Goal: Transaction & Acquisition: Obtain resource

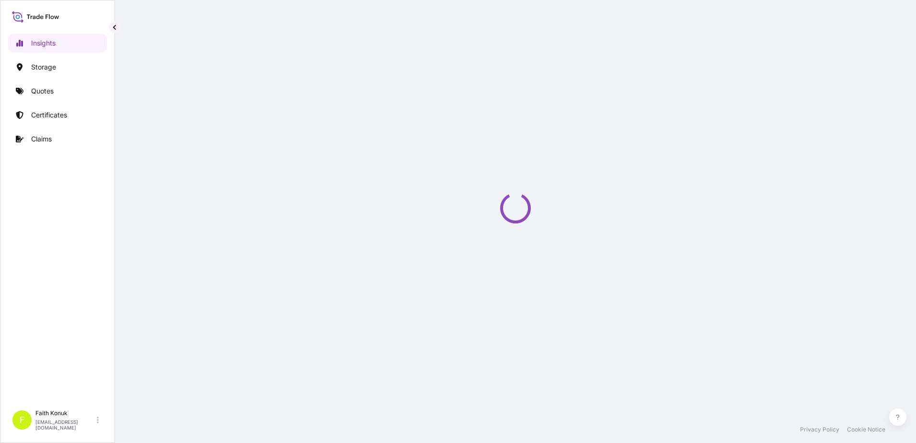
select select "2025"
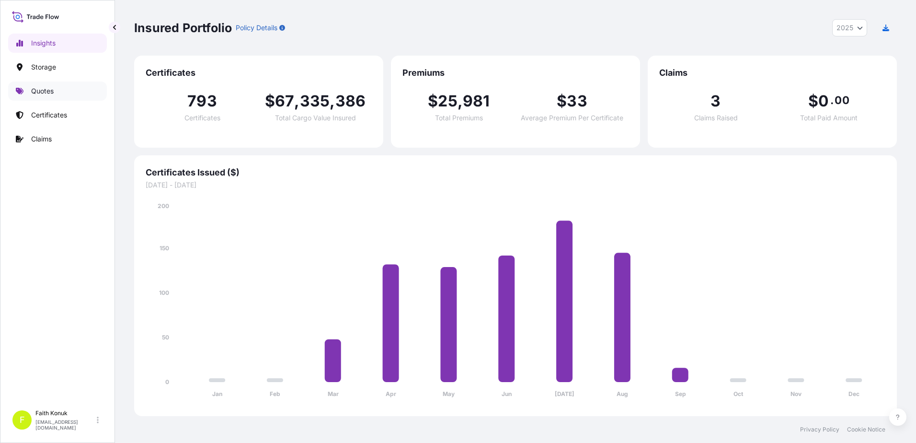
click at [50, 91] on p "Quotes" at bounding box center [42, 91] width 23 height 10
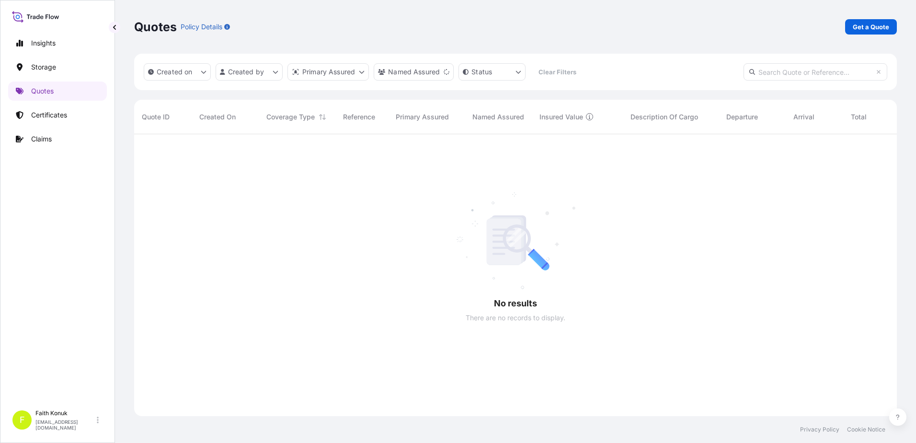
scroll to position [309, 756]
click at [874, 24] on p "Get a Quote" at bounding box center [871, 27] width 36 height 10
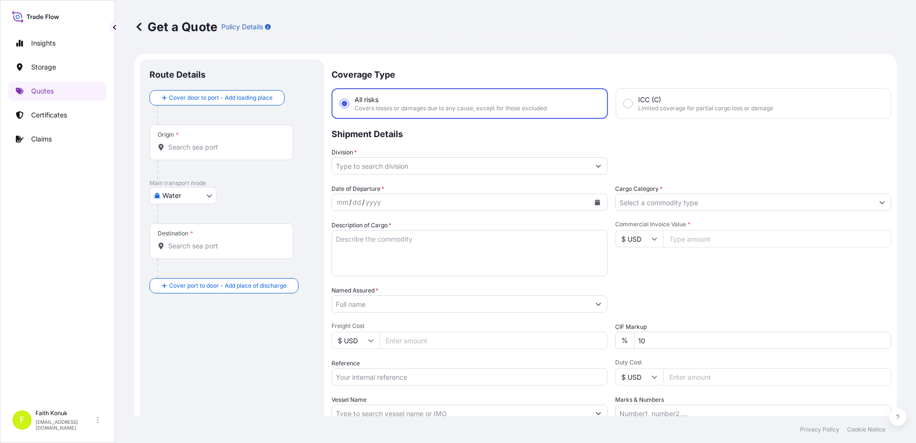
scroll to position [15, 0]
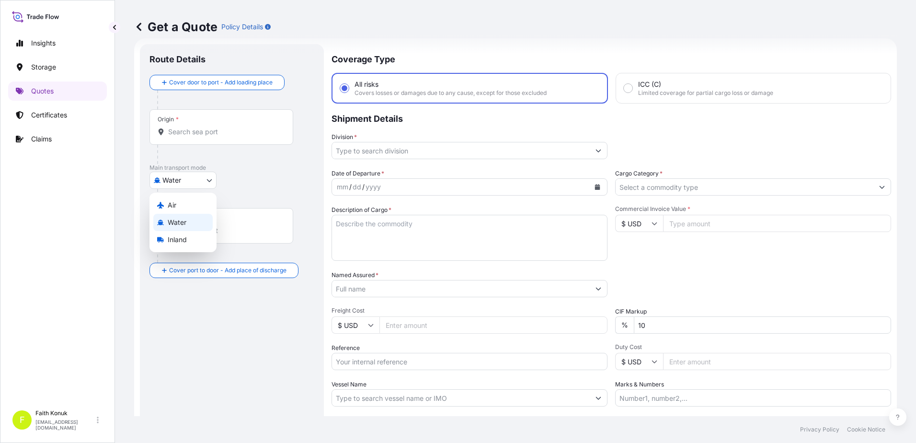
click at [201, 181] on body "Insights Storage Quotes Certificates Claims F [PERSON_NAME] [EMAIL_ADDRESS][DOM…" at bounding box center [458, 221] width 916 height 443
click at [182, 208] on div "Air" at bounding box center [182, 204] width 59 height 17
select select "Air"
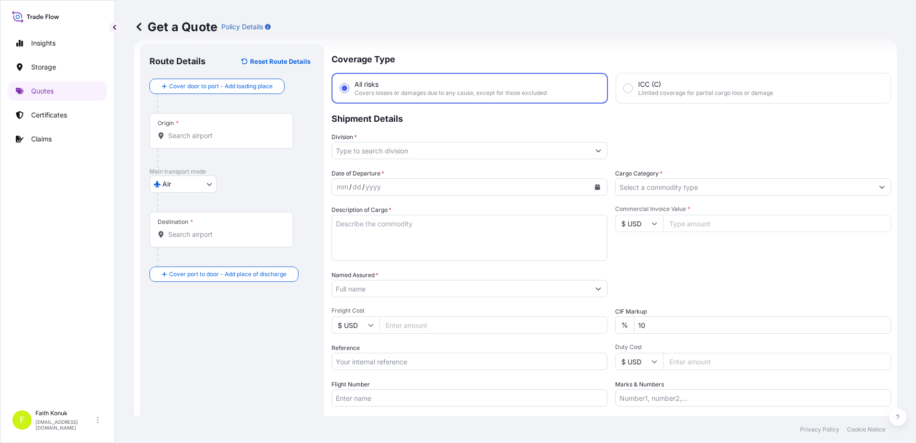
click at [249, 191] on div "Air Air Water Inland" at bounding box center [232, 183] width 165 height 17
click at [216, 138] on input "Origin *" at bounding box center [224, 136] width 113 height 10
paste input "[GEOGRAPHIC_DATA]"
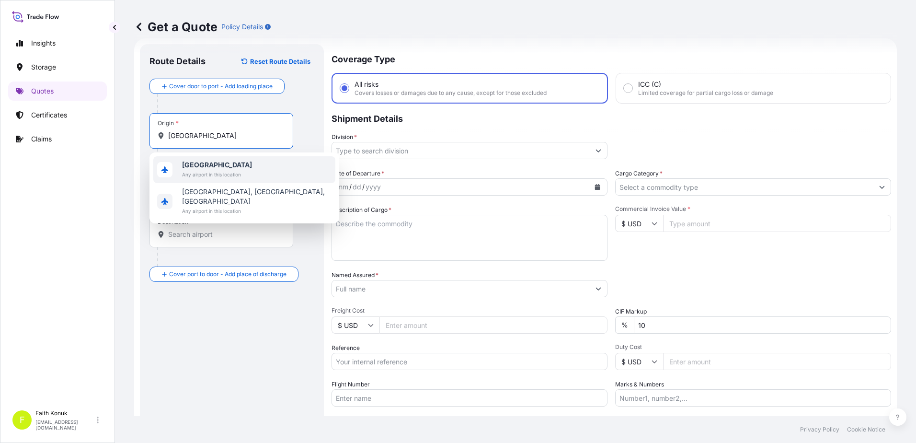
click at [222, 169] on span "[GEOGRAPHIC_DATA]" at bounding box center [217, 165] width 70 height 10
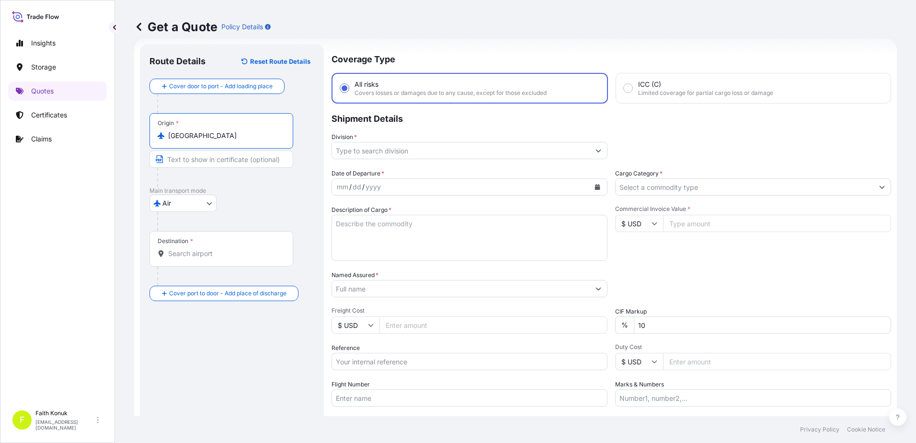
type input "[GEOGRAPHIC_DATA]"
click at [263, 197] on div "Air Air Water Inland" at bounding box center [232, 203] width 165 height 17
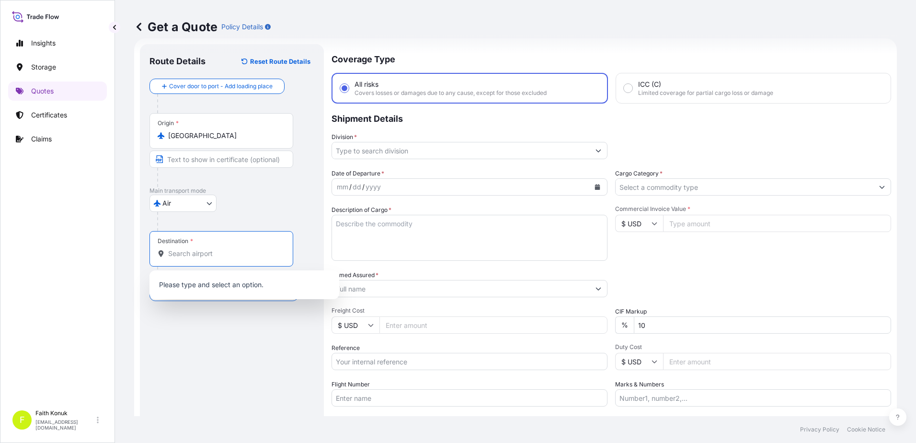
click at [251, 257] on input "Destination *" at bounding box center [224, 254] width 113 height 10
paste input "[GEOGRAPHIC_DATA]"
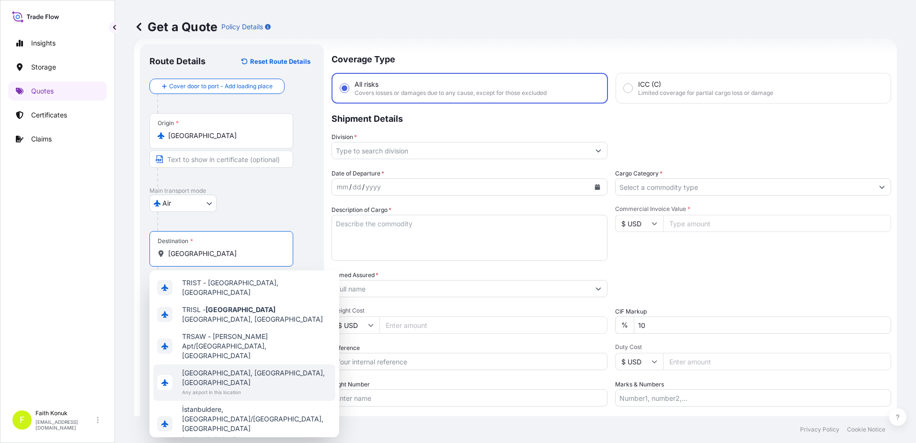
click at [247, 387] on span "Any airport in this location" at bounding box center [257, 392] width 150 height 10
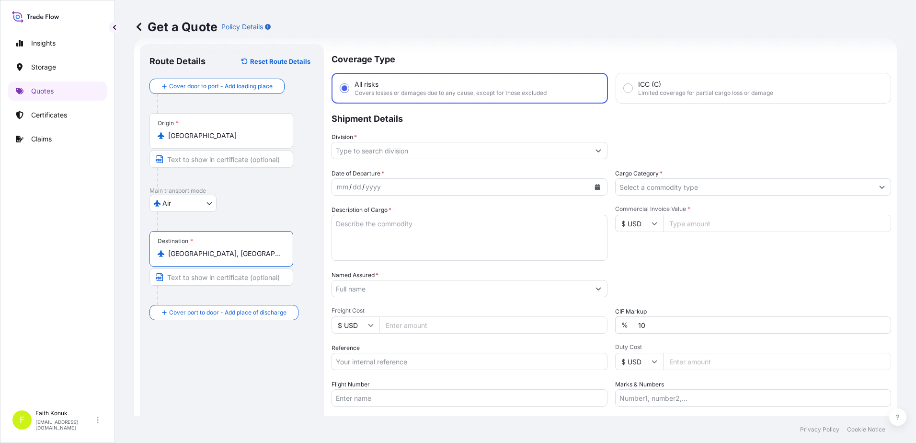
type input "[GEOGRAPHIC_DATA], [GEOGRAPHIC_DATA], [GEOGRAPHIC_DATA]"
click at [295, 198] on div "Air Air Water Inland" at bounding box center [232, 203] width 165 height 17
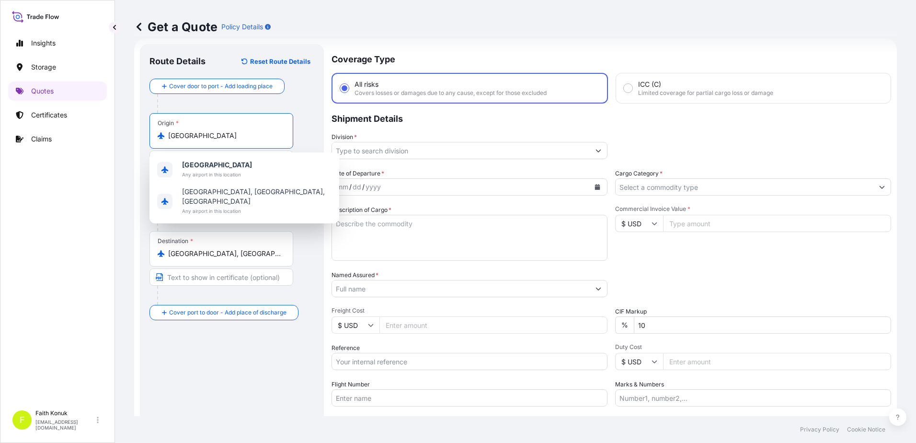
drag, startPoint x: 238, startPoint y: 139, endPoint x: 78, endPoint y: 128, distance: 160.4
click at [78, 128] on div "Insights Storage Quotes Certificates Claims F [PERSON_NAME] [EMAIL_ADDRESS][DOM…" at bounding box center [458, 221] width 916 height 443
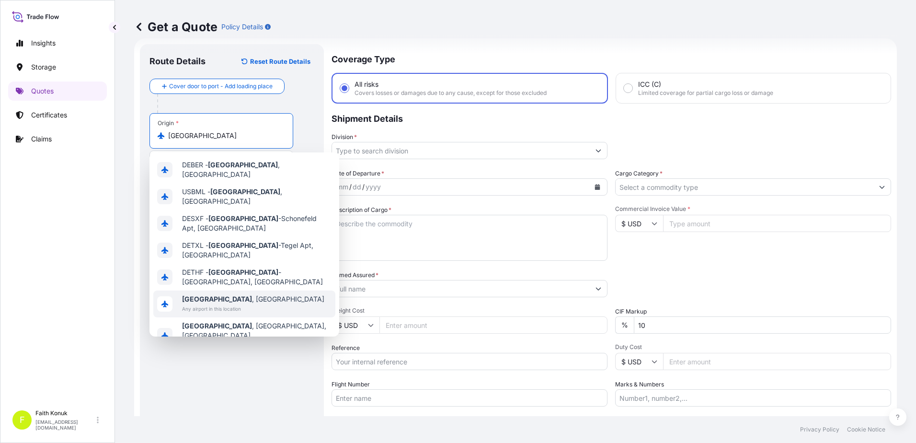
click at [219, 304] on span "Any airport in this location" at bounding box center [253, 309] width 142 height 10
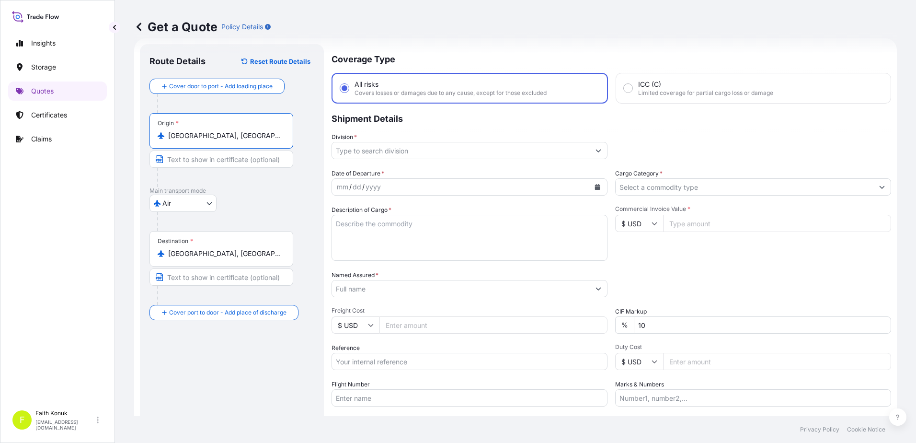
type input "[GEOGRAPHIC_DATA], [GEOGRAPHIC_DATA]"
click at [264, 205] on div "Air Air Water Inland" at bounding box center [232, 203] width 165 height 17
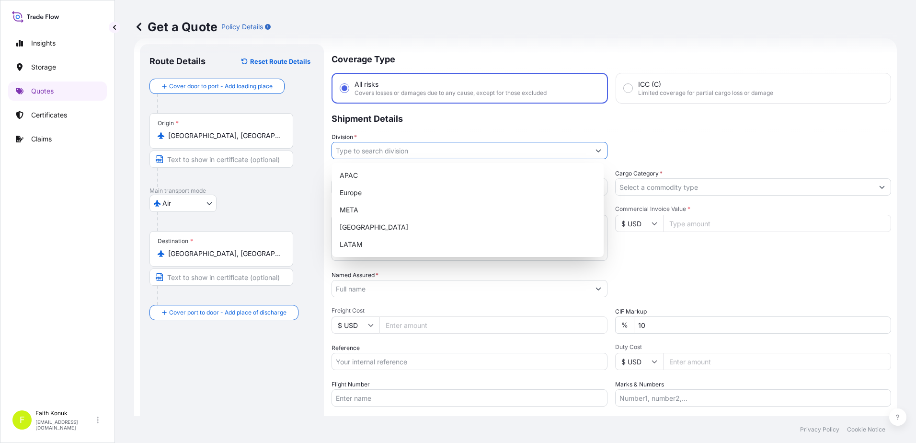
click at [410, 153] on input "Division *" at bounding box center [461, 150] width 258 height 17
click at [360, 206] on div "META" at bounding box center [468, 209] width 264 height 17
type input "META"
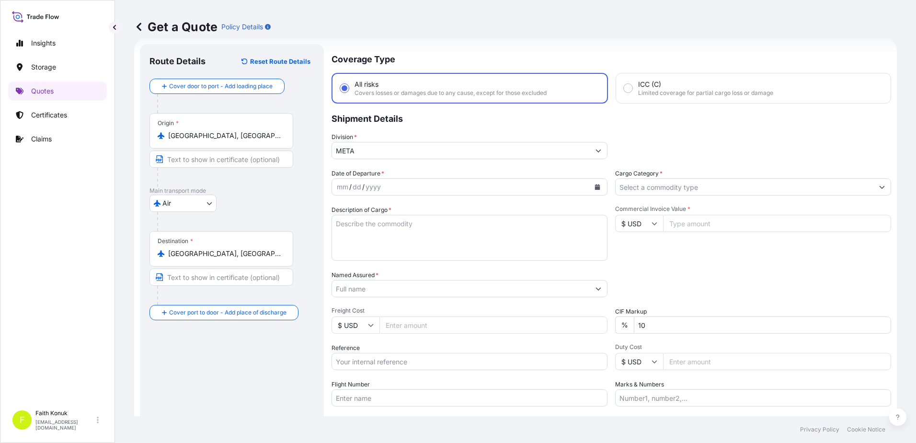
click at [418, 128] on p "Shipment Details" at bounding box center [612, 118] width 560 height 29
click at [597, 187] on icon "Calendar" at bounding box center [598, 187] width 6 height 6
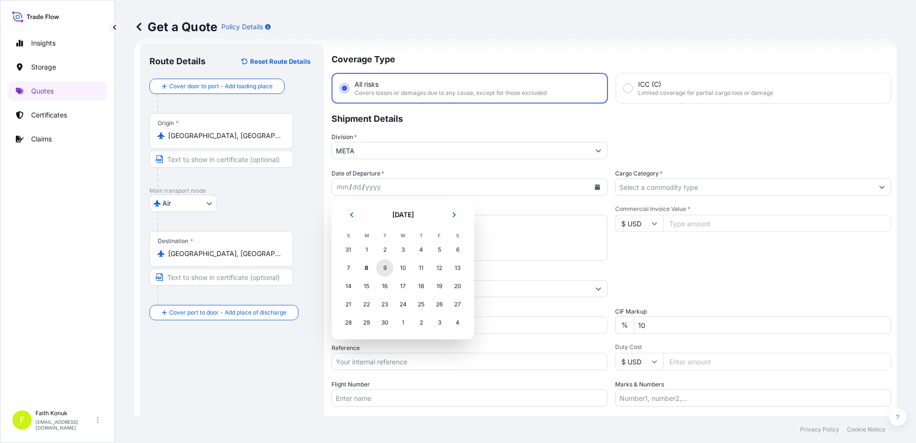
click at [381, 269] on div "9" at bounding box center [384, 267] width 17 height 17
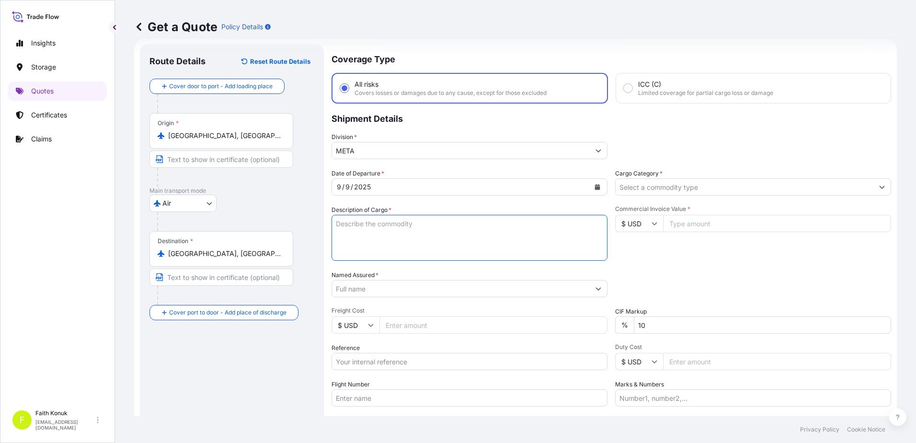
click at [372, 222] on textarea "Description of Cargo *" at bounding box center [470, 238] width 276 height 46
click at [364, 223] on textarea "Description of Cargo *" at bounding box center [470, 238] width 276 height 46
paste textarea "HS:903010 - LITHIUM ION BATTERIES IN COMPLIANCE WITH SECTION II OF PI 967 X1 PC…"
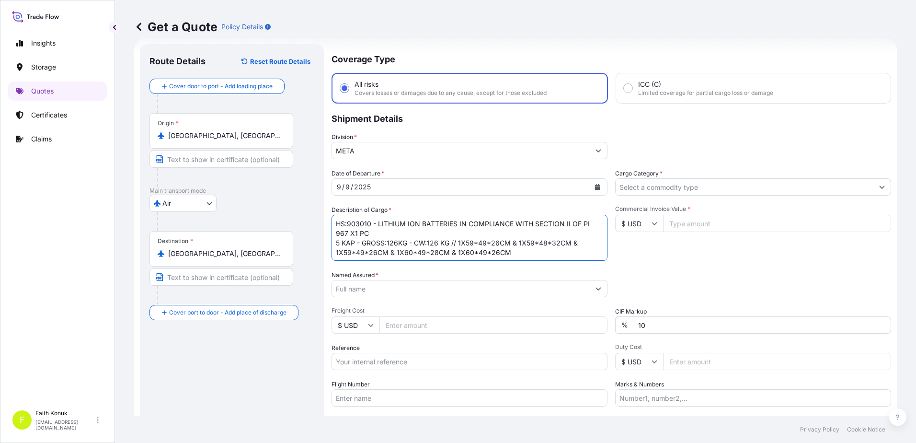
scroll to position [6, 0]
click at [529, 246] on textarea "HS:903010 - LITHIUM ION BATTERIES IN COMPLIANCE WITH SECTION II OF PI 967 X1 PC…" at bounding box center [470, 238] width 276 height 46
paste textarea "[PHONE_NUMBER]"
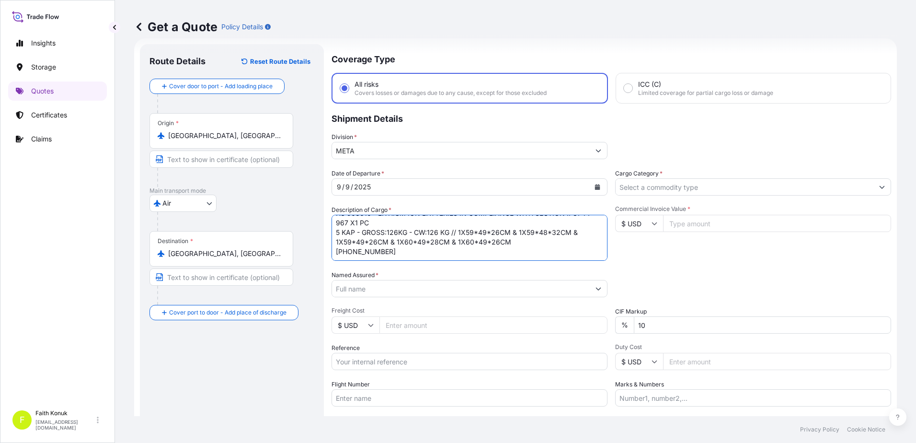
scroll to position [25, 0]
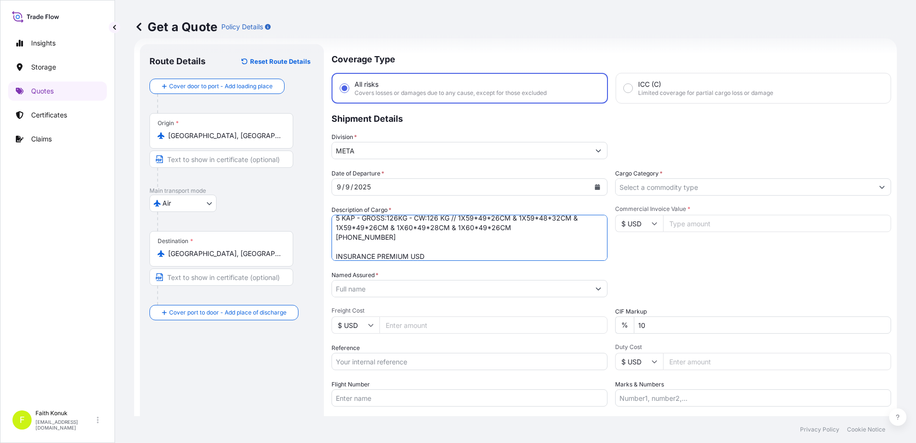
click at [439, 256] on textarea "HS:903010 - LITHIUM ION BATTERIES IN COMPLIANCE WITH SECTION II OF PI 967 X1 PC…" at bounding box center [470, 238] width 276 height 46
type textarea "HS:903010 - LITHIUM ION BATTERIES IN COMPLIANCE WITH SECTION II OF PI 967 X1 PC…"
click at [384, 286] on input "Named Assured *" at bounding box center [461, 288] width 258 height 17
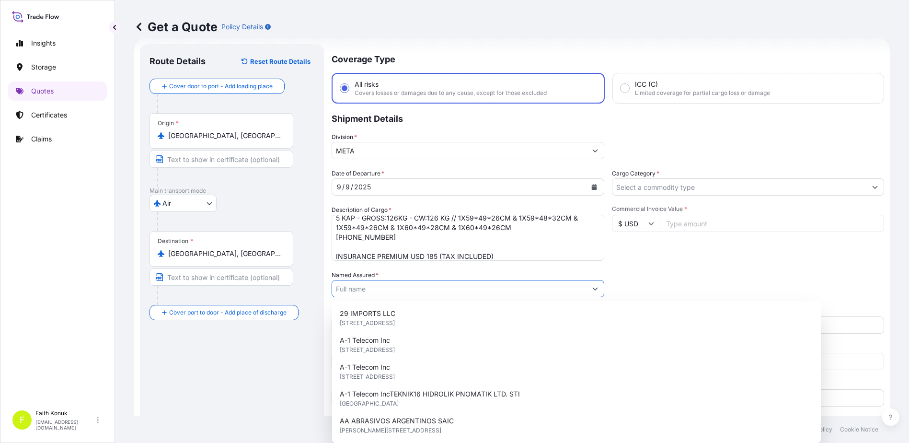
paste input "MOLTEK SAGLIK HIZMETLERI URETIM VE PAZARLAMA A.S"
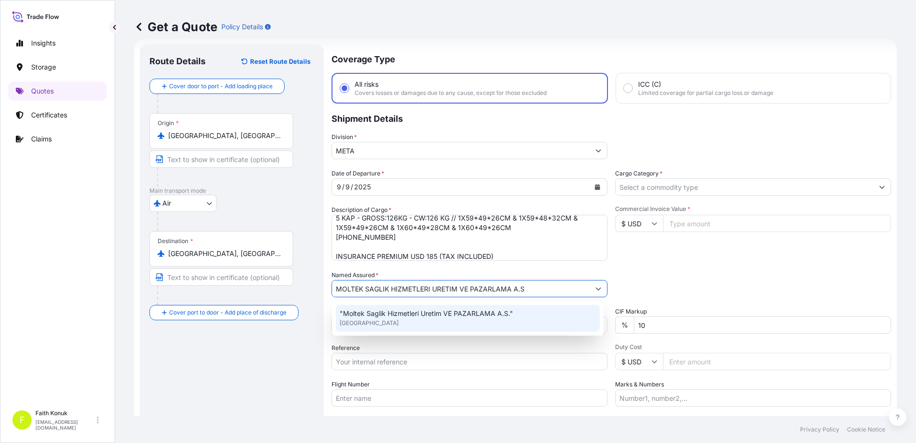
click at [389, 312] on span ""Moltek Saglik Hizmetleri Uretim VE PAZARLAMA A.S."" at bounding box center [426, 314] width 173 height 10
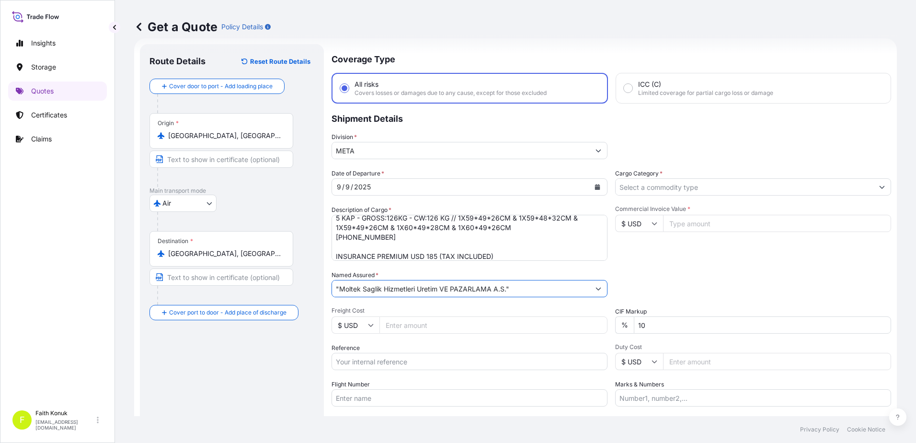
type input ""Moltek Saglik Hizmetleri Uretim VE PAZARLAMA A.S.""
click at [394, 343] on div "Reference" at bounding box center [470, 356] width 276 height 27
click at [370, 360] on input "Reference" at bounding box center [470, 361] width 276 height 17
click at [377, 358] on input "Reference" at bounding box center [470, 361] width 276 height 17
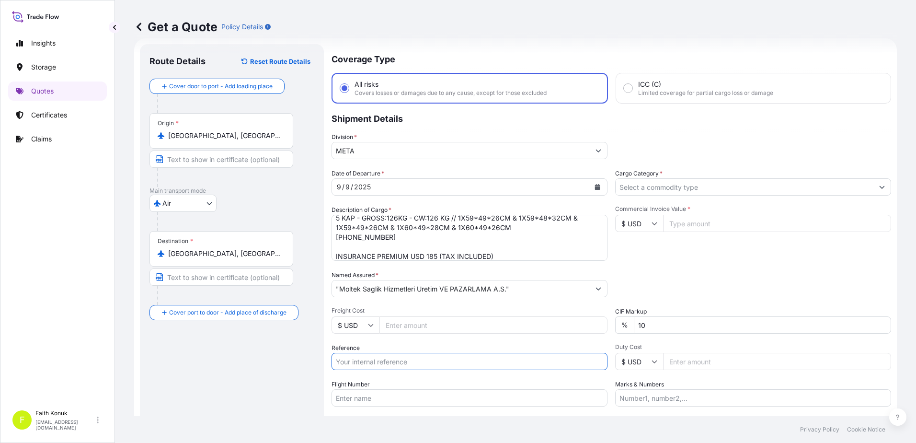
paste input "2131776528"
type input "2131776528"
click at [378, 381] on div "Flight Number" at bounding box center [470, 393] width 276 height 27
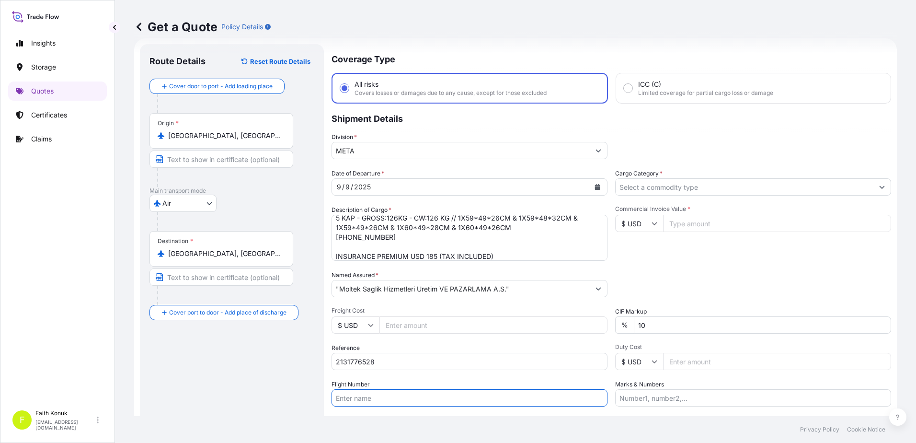
click at [357, 398] on input "Flight Number" at bounding box center [470, 397] width 276 height 17
paste input "THY TK1722"
type input "THY TK1722"
click at [464, 373] on div "Date of Departure * [DATE] Cargo Category * Description of Cargo * HS:903010 - …" at bounding box center [612, 288] width 560 height 238
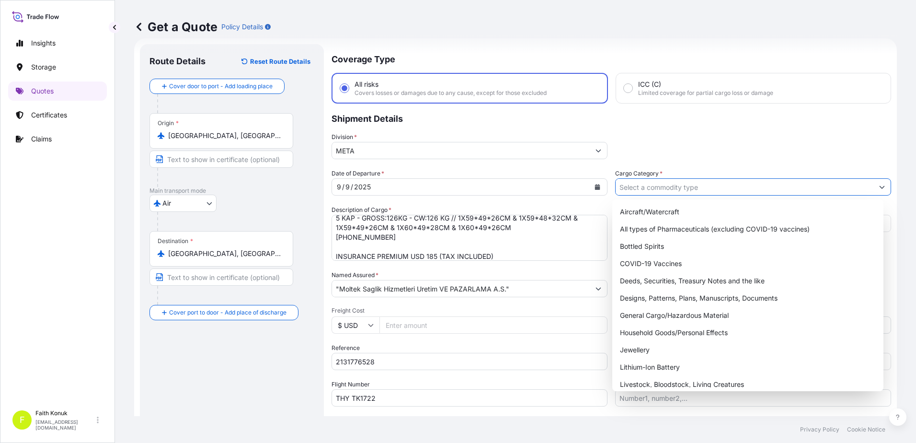
click at [637, 184] on input "Cargo Category *" at bounding box center [745, 186] width 258 height 17
click at [654, 312] on div "General Cargo/Hazardous Material" at bounding box center [748, 315] width 264 height 17
type input "General Cargo/Hazardous Material"
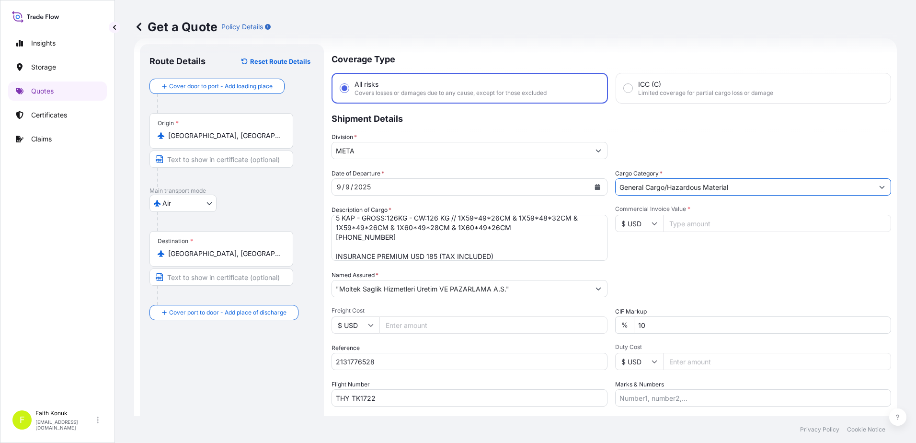
click at [675, 251] on div "Commercial Invoice Value * $ USD" at bounding box center [753, 233] width 276 height 56
click at [643, 219] on input "$ USD" at bounding box center [639, 223] width 48 height 17
click at [643, 248] on div "€ EUR" at bounding box center [636, 250] width 40 height 18
type input "€ EUR"
click at [689, 224] on input "Commercial Invoice Value *" at bounding box center [777, 223] width 228 height 17
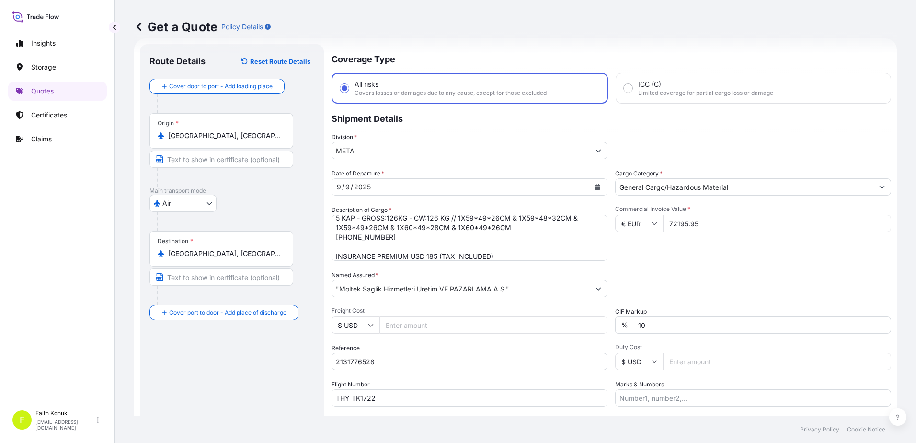
type input "72195.95"
click at [682, 268] on div "Date of Departure * [DATE] Cargo Category * General Cargo/Hazardous Material De…" at bounding box center [612, 288] width 560 height 238
click at [709, 283] on div "Packing Category Type to search a container mode Please select a primary mode o…" at bounding box center [753, 283] width 276 height 27
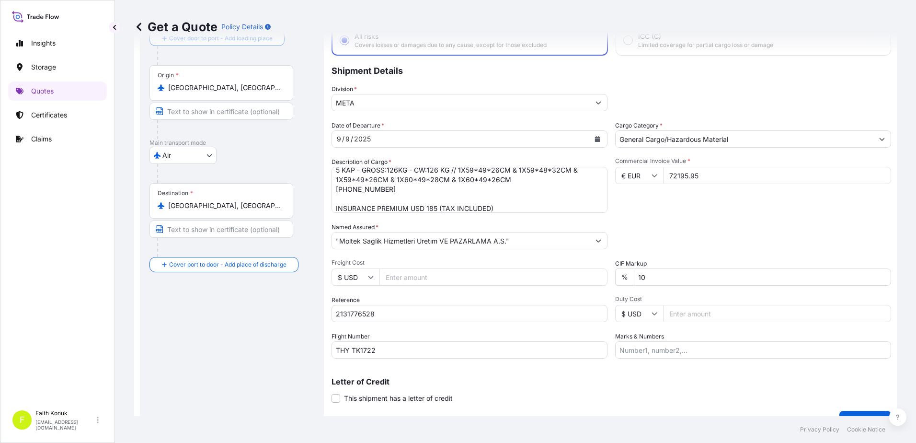
scroll to position [83, 0]
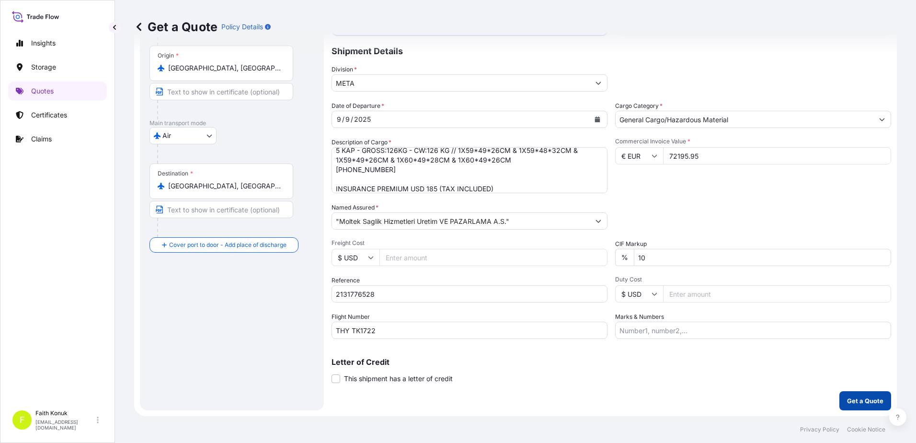
click at [867, 396] on p "Get a Quote" at bounding box center [865, 401] width 36 height 10
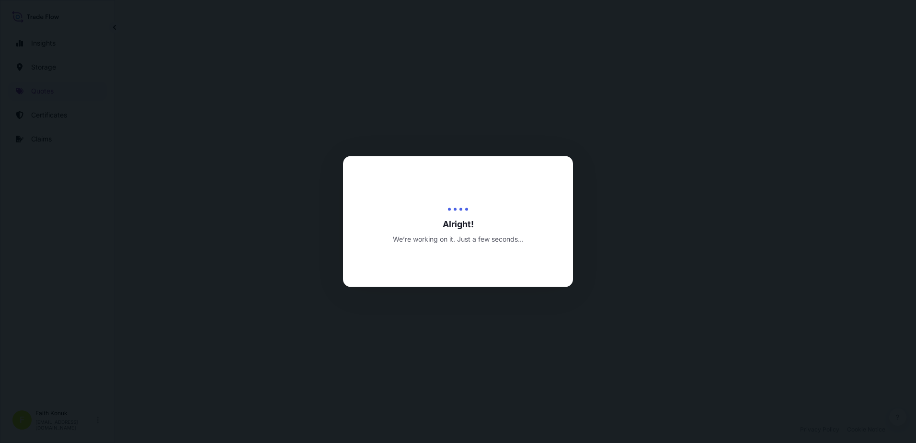
select select "Air"
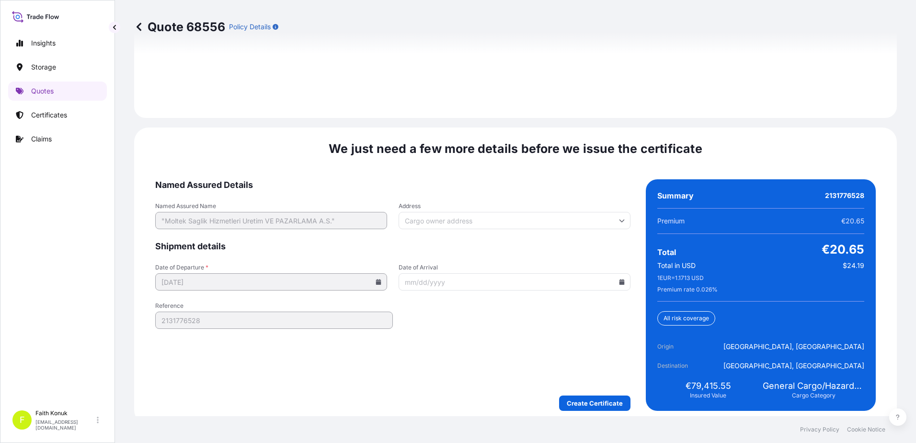
scroll to position [1414, 0]
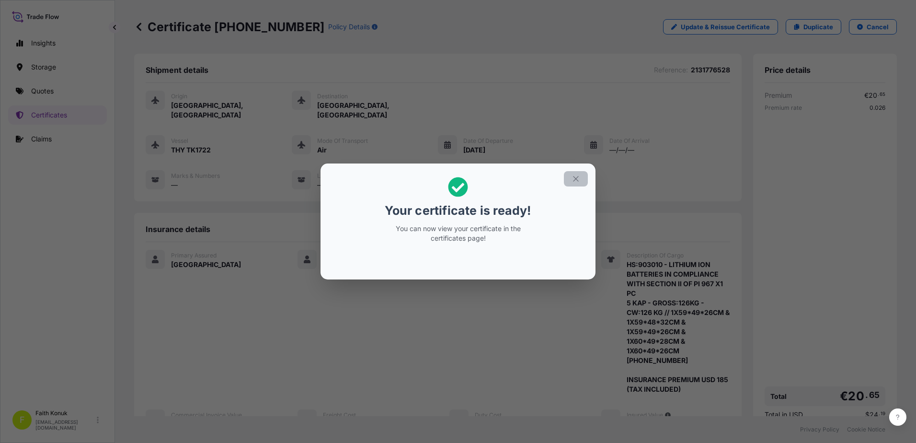
click at [577, 181] on icon "button" at bounding box center [576, 178] width 9 height 9
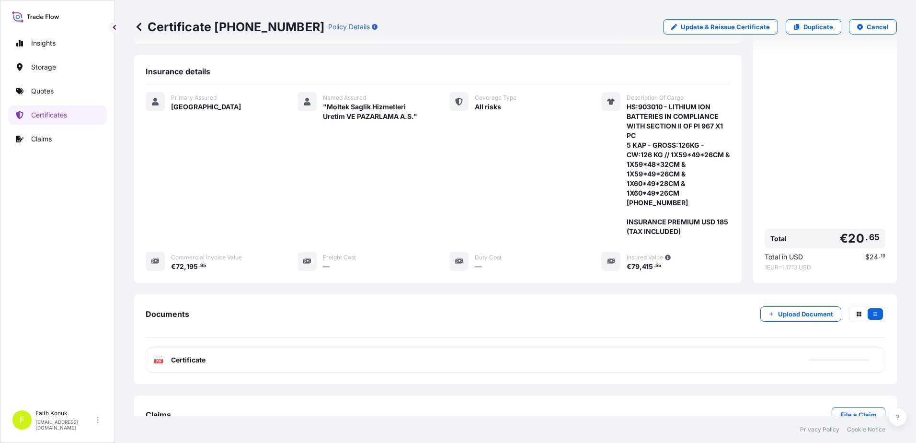
scroll to position [176, 0]
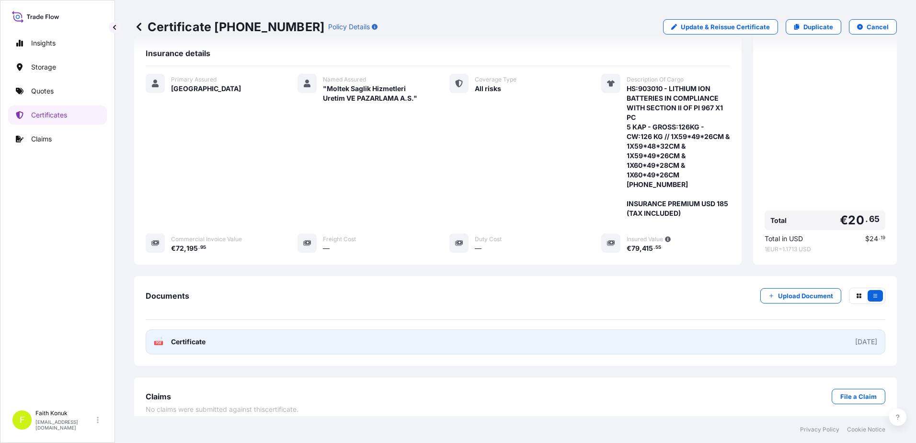
click at [158, 341] on text "PDF" at bounding box center [159, 342] width 6 height 3
